Goal: Transaction & Acquisition: Book appointment/travel/reservation

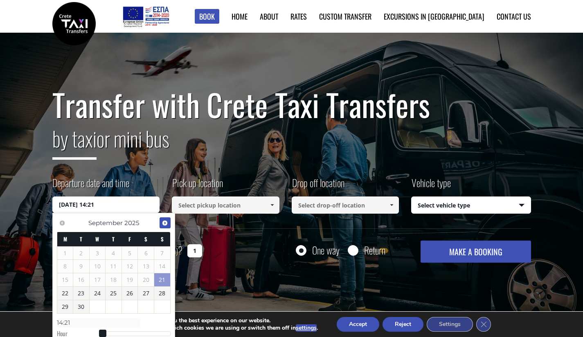
click at [168, 222] on link "Next" at bounding box center [164, 222] width 11 height 11
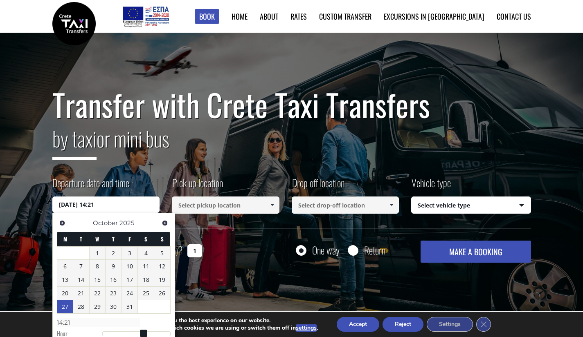
click at [64, 307] on link "27" at bounding box center [65, 306] width 16 height 13
type input "[DATE] 00:00"
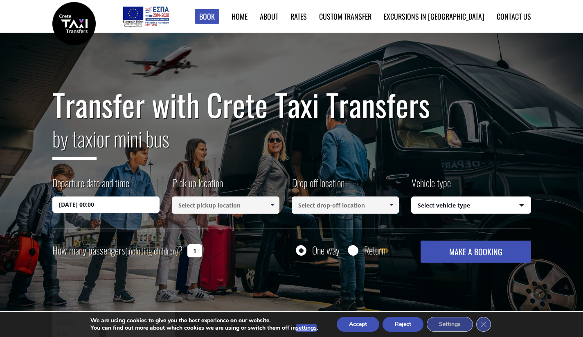
click at [212, 209] on input at bounding box center [226, 205] width 108 height 17
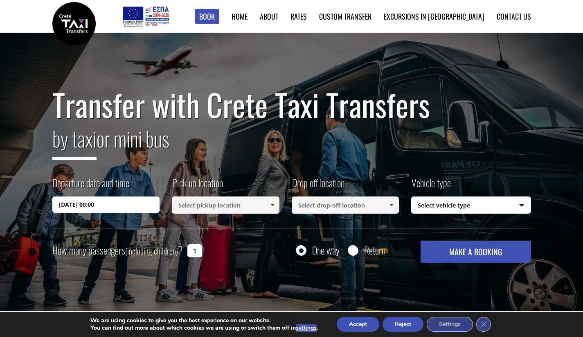
click at [270, 206] on span at bounding box center [272, 205] width 7 height 7
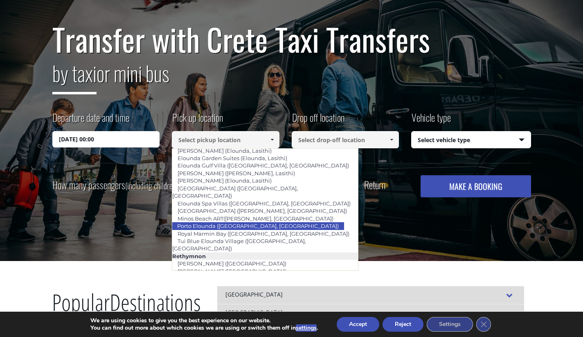
scroll to position [1210, 0]
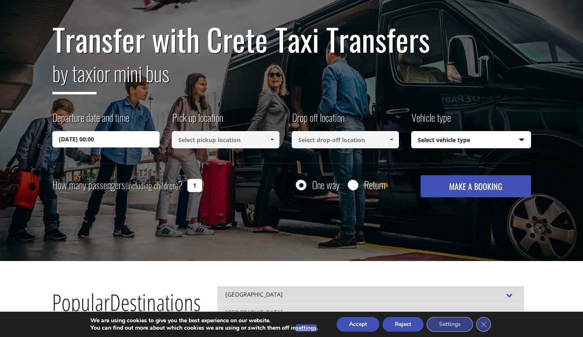
click at [246, 143] on input at bounding box center [226, 139] width 108 height 17
click at [236, 144] on input at bounding box center [226, 139] width 108 height 17
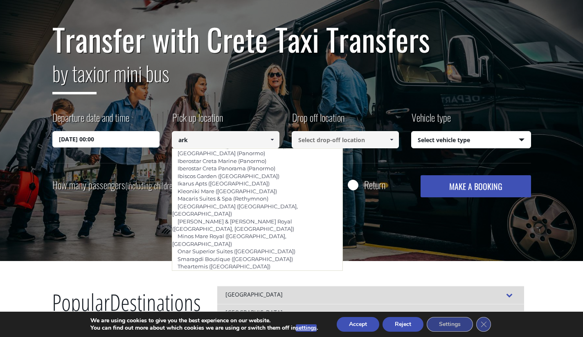
scroll to position [0, 0]
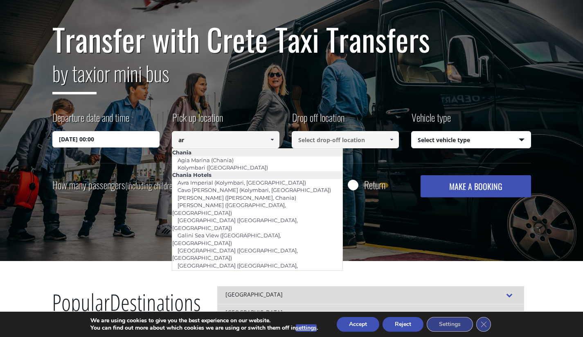
type input "a"
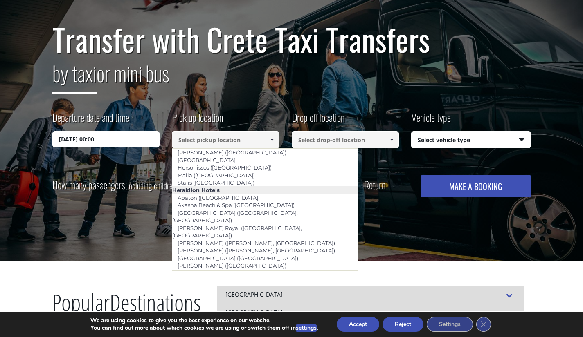
scroll to position [740, 0]
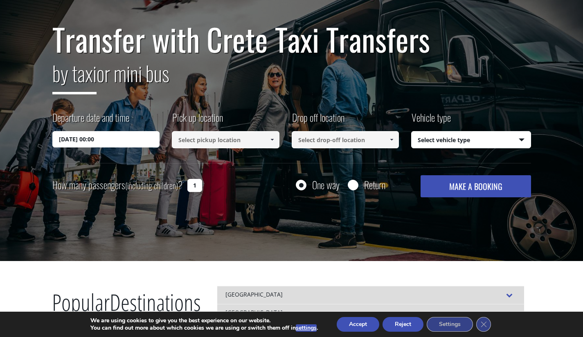
click at [238, 139] on input at bounding box center [226, 139] width 108 height 17
click at [272, 140] on span at bounding box center [272, 140] width 7 height 7
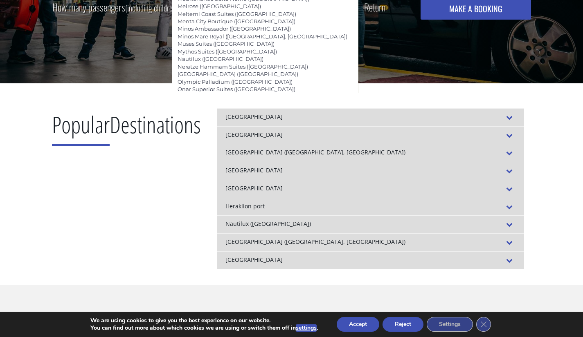
scroll to position [244, 0]
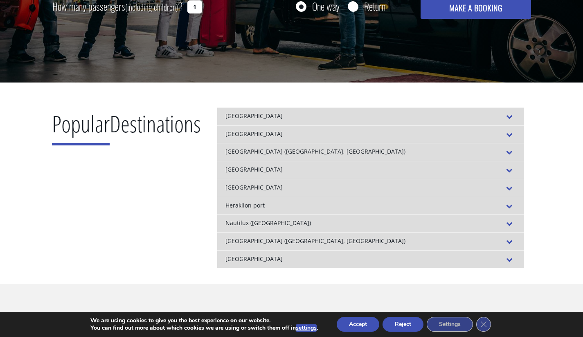
click at [408, 92] on div "Popular Destinations [GEOGRAPHIC_DATA] FROM TO [GEOGRAPHIC_DATA] [GEOGRAPHIC_DA…" at bounding box center [291, 184] width 491 height 202
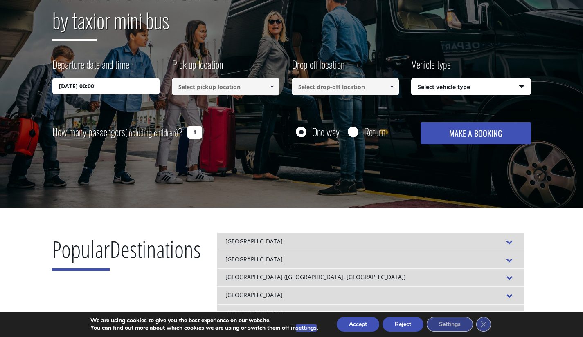
scroll to position [118, 0]
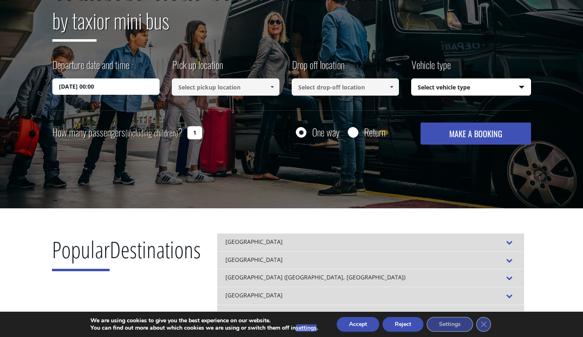
click at [360, 93] on input at bounding box center [345, 86] width 108 height 17
click at [197, 134] on input "1" at bounding box center [194, 132] width 15 height 13
type input "3"
click at [429, 84] on select "Select vehicle type Taxi (4 passengers) Mercedes E Class Mini Van (7 passengers…" at bounding box center [470, 87] width 119 height 17
select select "540"
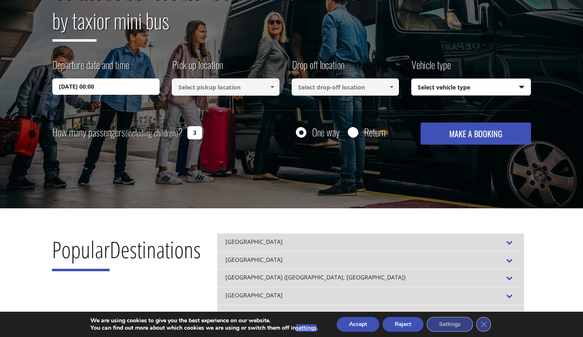
click at [411, 79] on select "Select vehicle type Taxi (4 passengers) Mercedes E Class Mini Van (7 passengers…" at bounding box center [470, 87] width 119 height 17
click at [357, 87] on input at bounding box center [345, 86] width 108 height 17
click at [391, 90] on span at bounding box center [391, 87] width 7 height 7
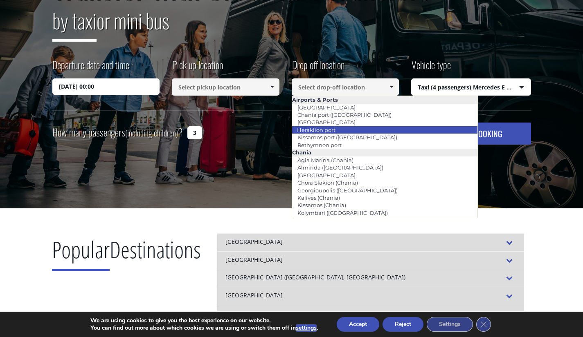
click at [350, 128] on li "Heraklion port" at bounding box center [385, 129] width 186 height 7
type input "Heraklion port"
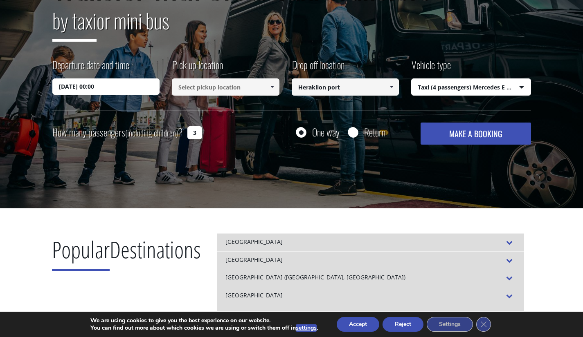
click at [270, 87] on span at bounding box center [272, 87] width 7 height 7
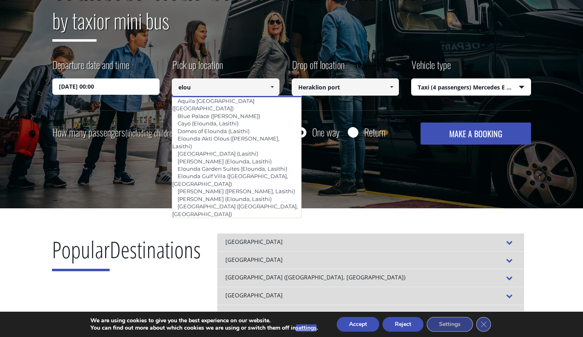
scroll to position [22, 0]
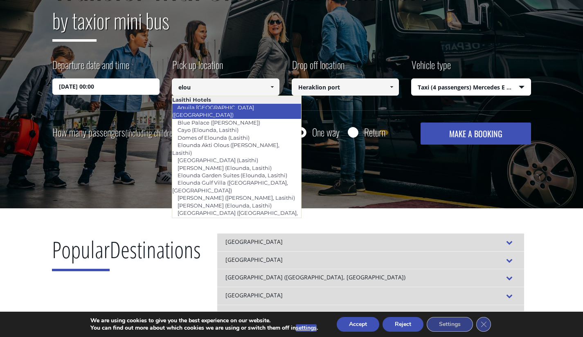
click at [254, 107] on link "Aquila [GEOGRAPHIC_DATA] ([GEOGRAPHIC_DATA])" at bounding box center [213, 111] width 82 height 19
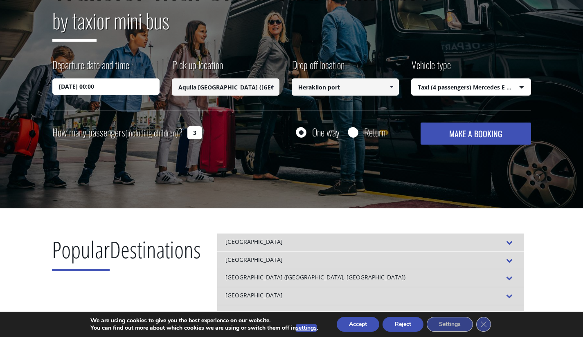
type input "Aquila [GEOGRAPHIC_DATA] ([GEOGRAPHIC_DATA])"
click at [448, 129] on button "MAKE A BOOKING" at bounding box center [475, 134] width 110 height 22
click at [115, 81] on input "[DATE] 00:00" at bounding box center [106, 86] width 108 height 16
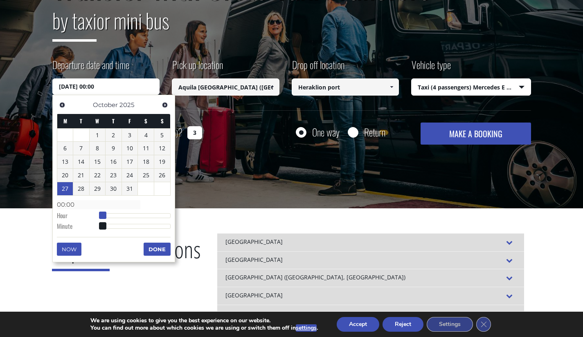
type input "[DATE] 01:00"
type input "01:00"
type input "[DATE] 02:00"
type input "02:00"
type input "[DATE] 03:00"
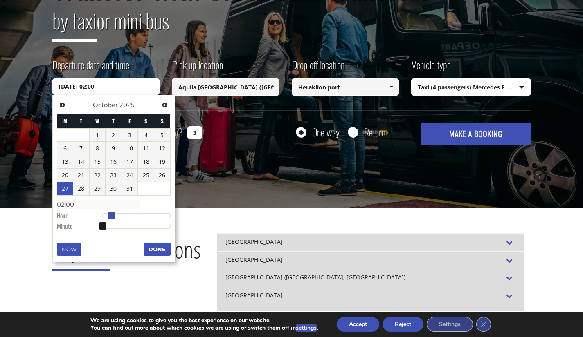
type input "03:00"
type input "[DATE] 04:00"
type input "04:00"
type input "[DATE] 05:00"
type input "05:00"
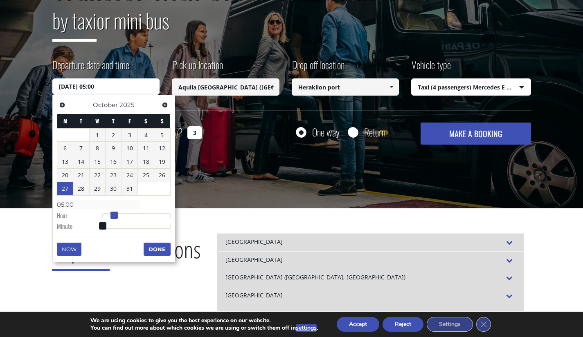
type input "[DATE] 06:00"
type input "06:00"
drag, startPoint x: 102, startPoint y: 216, endPoint x: 119, endPoint y: 215, distance: 16.8
click at [119, 215] on span at bounding box center [120, 215] width 7 height 7
click at [155, 253] on button "Done" at bounding box center [156, 249] width 27 height 13
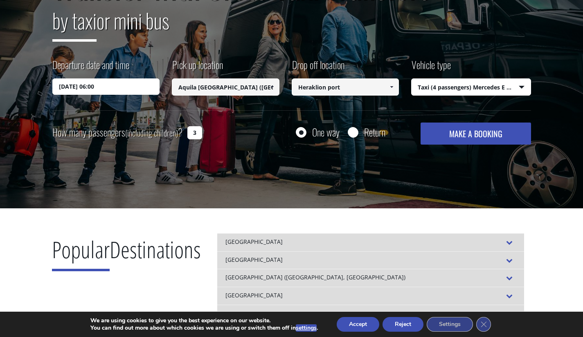
click at [462, 138] on button "MAKE A BOOKING" at bounding box center [475, 134] width 110 height 22
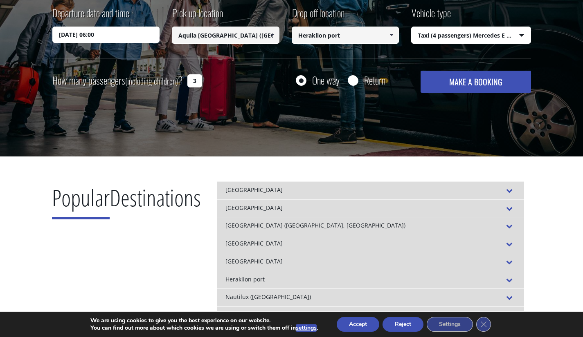
scroll to position [123, 0]
